Goal: Transaction & Acquisition: Purchase product/service

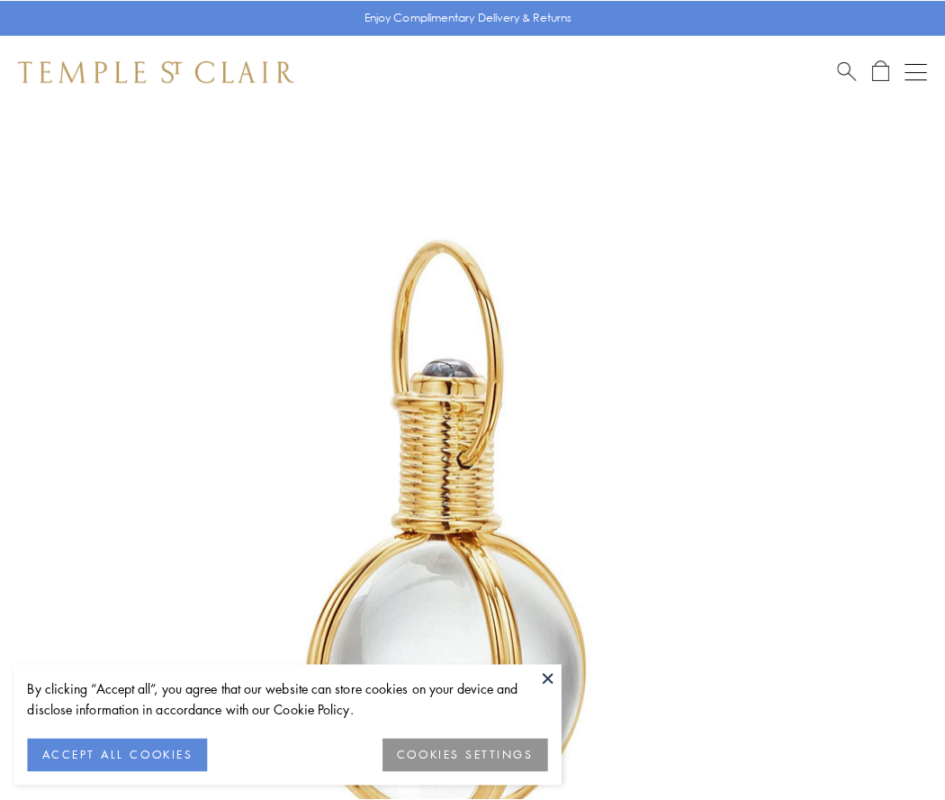
scroll to position [470, 0]
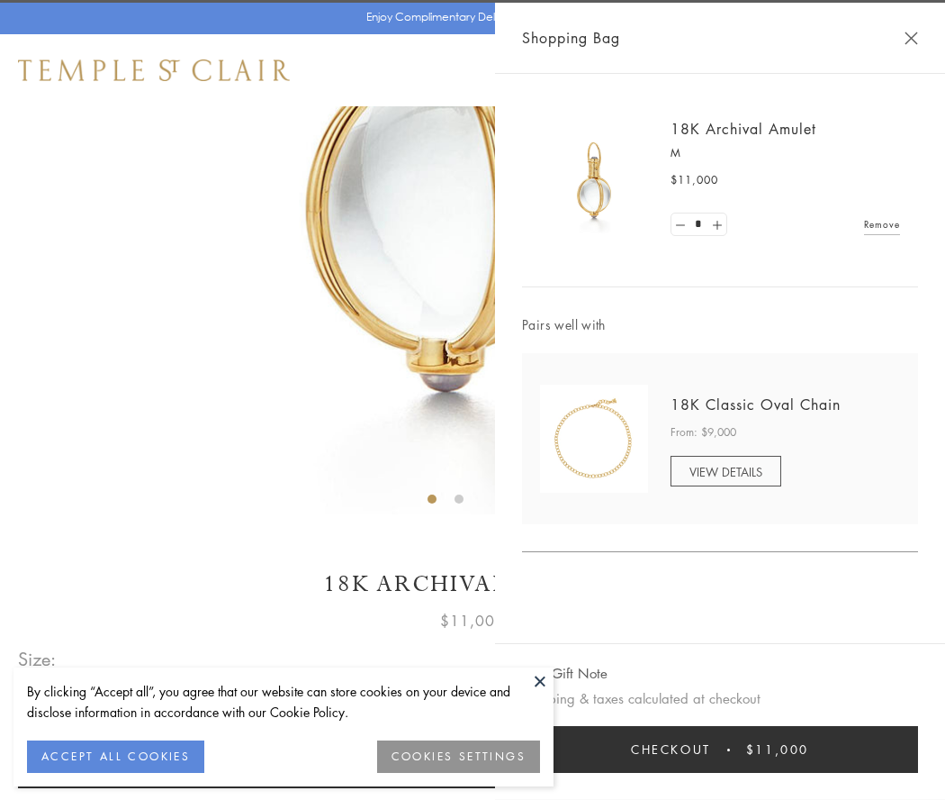
click at [720, 749] on button "Checkout $11,000" at bounding box center [720, 749] width 396 height 47
